Goal: Task Accomplishment & Management: Manage account settings

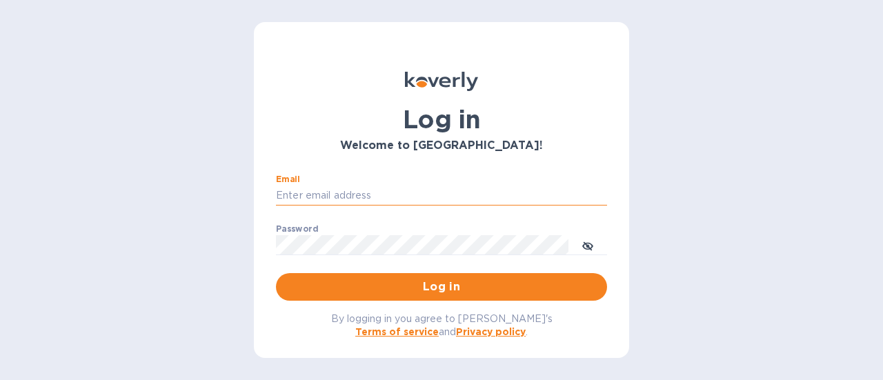
click at [364, 188] on input "Email" at bounding box center [441, 195] width 331 height 21
type input "[EMAIL_ADDRESS][DOMAIN_NAME]"
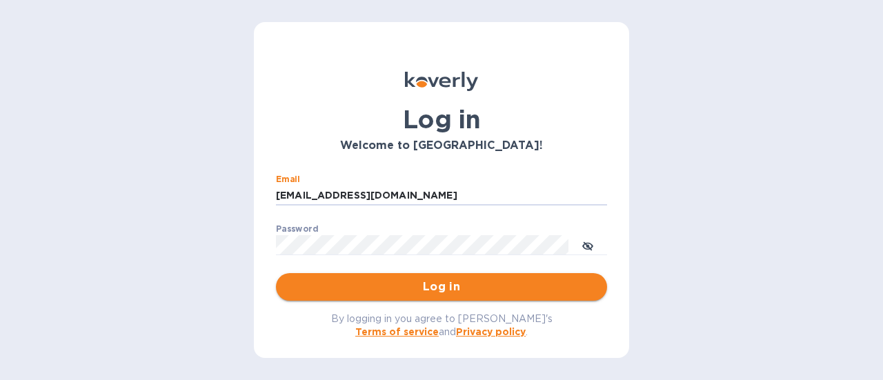
click at [431, 282] on span "Log in" at bounding box center [441, 287] width 309 height 17
